Goal: Transaction & Acquisition: Purchase product/service

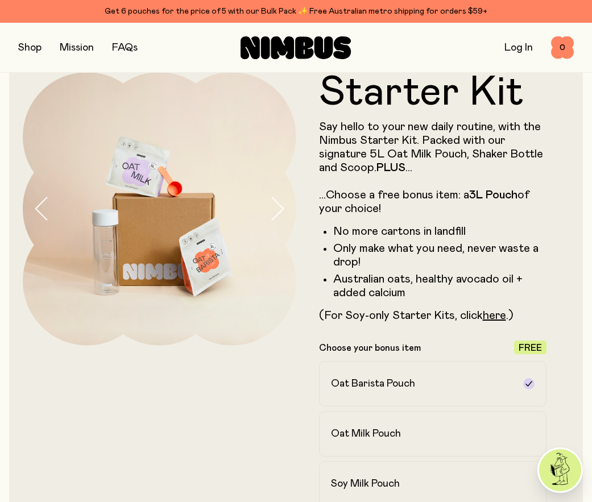
scroll to position [18, 0]
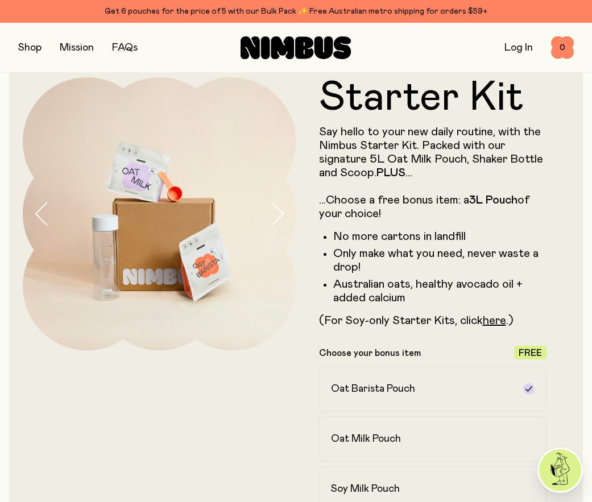
click at [28, 50] on button "button" at bounding box center [29, 48] width 23 height 16
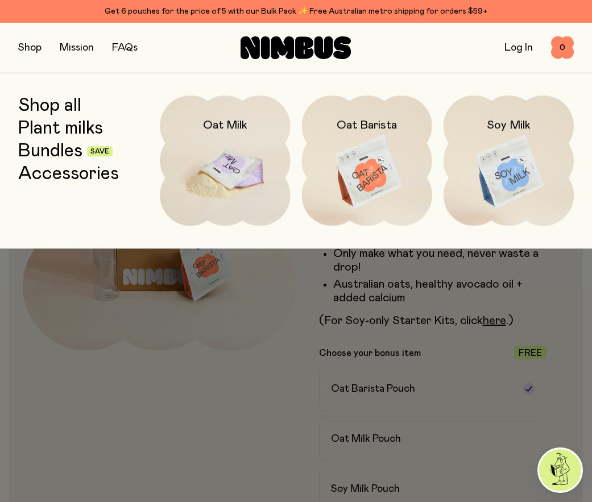
click at [233, 174] on img at bounding box center [225, 172] width 130 height 153
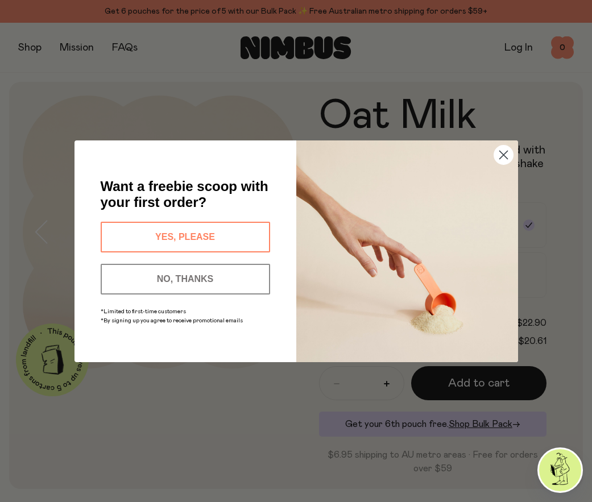
click at [506, 148] on circle "Close dialog" at bounding box center [503, 154] width 19 height 19
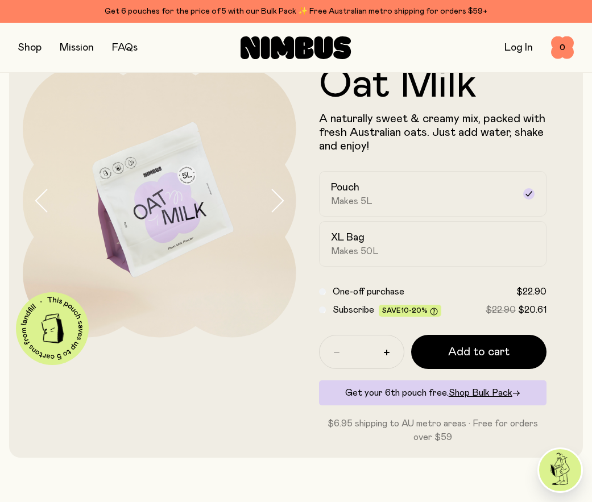
scroll to position [34, 0]
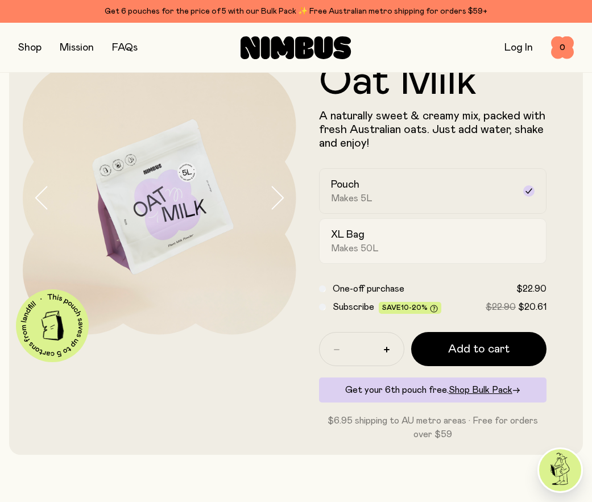
click at [393, 243] on div "XL Bag Makes 50L" at bounding box center [423, 241] width 184 height 26
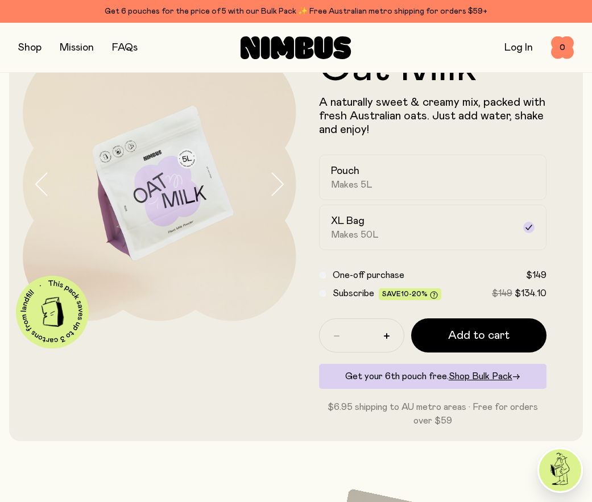
scroll to position [51, 0]
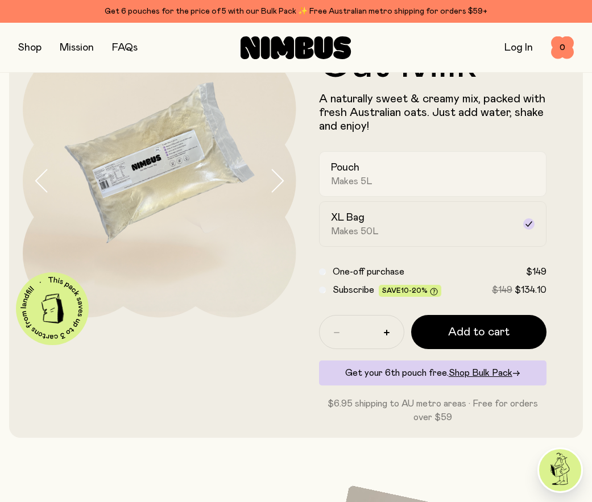
click at [365, 187] on span "Makes 5L" at bounding box center [352, 181] width 42 height 11
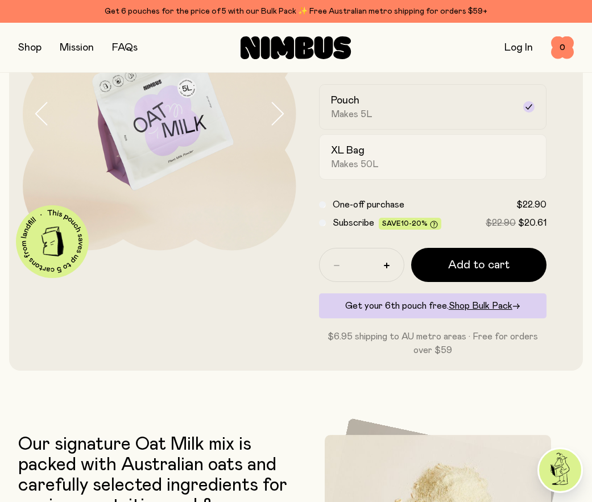
scroll to position [0, 0]
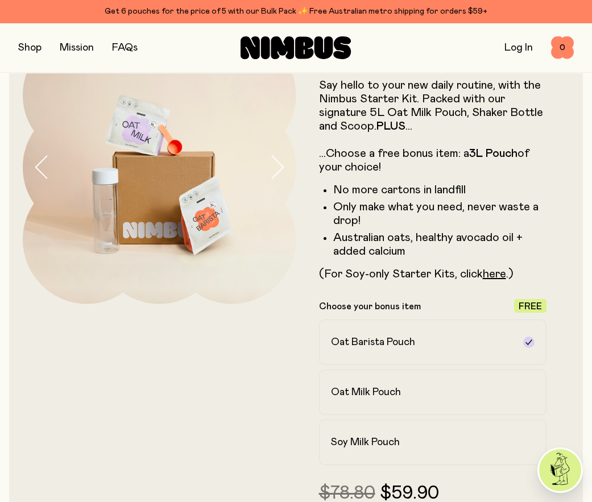
scroll to position [19, 0]
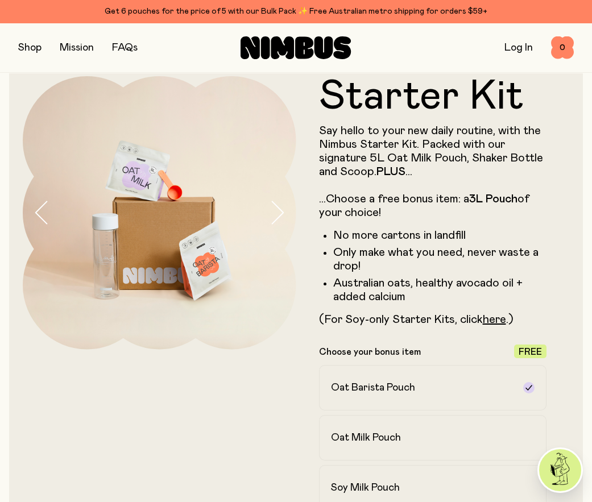
click at [101, 241] on img at bounding box center [160, 213] width 274 height 274
click at [271, 212] on icon "button" at bounding box center [277, 213] width 16 height 24
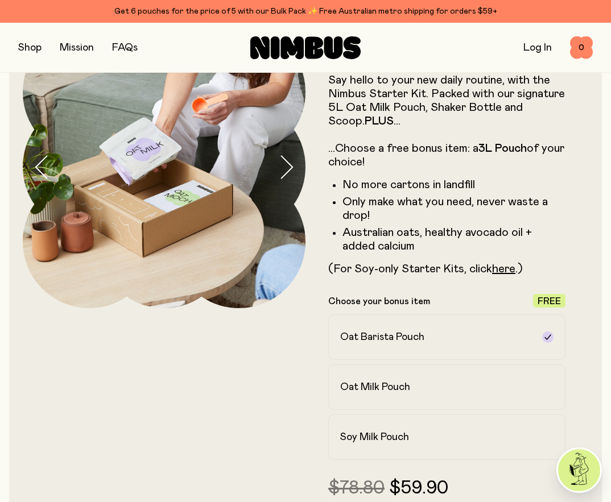
scroll to position [92, 0]
